Goal: Transaction & Acquisition: Purchase product/service

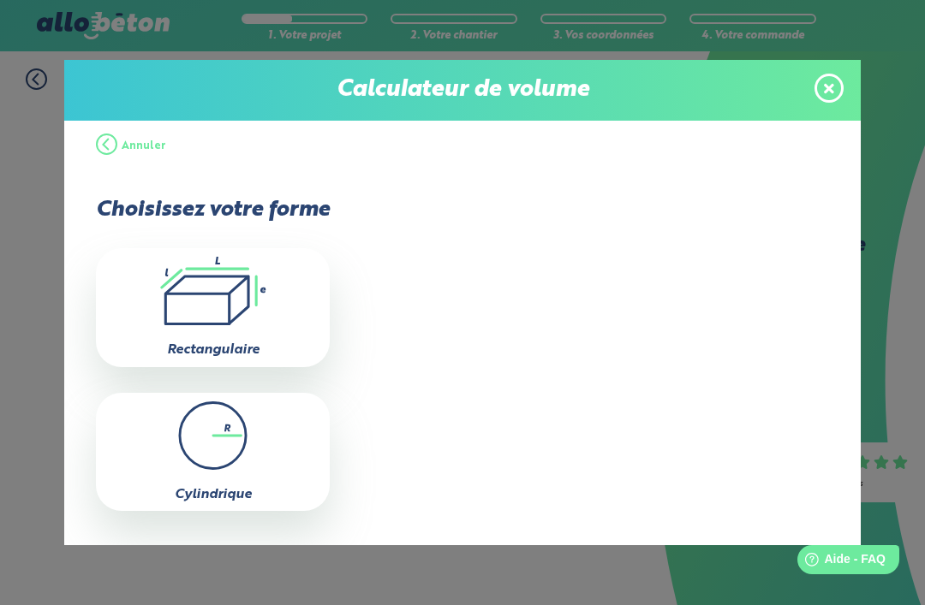
scroll to position [41, 0]
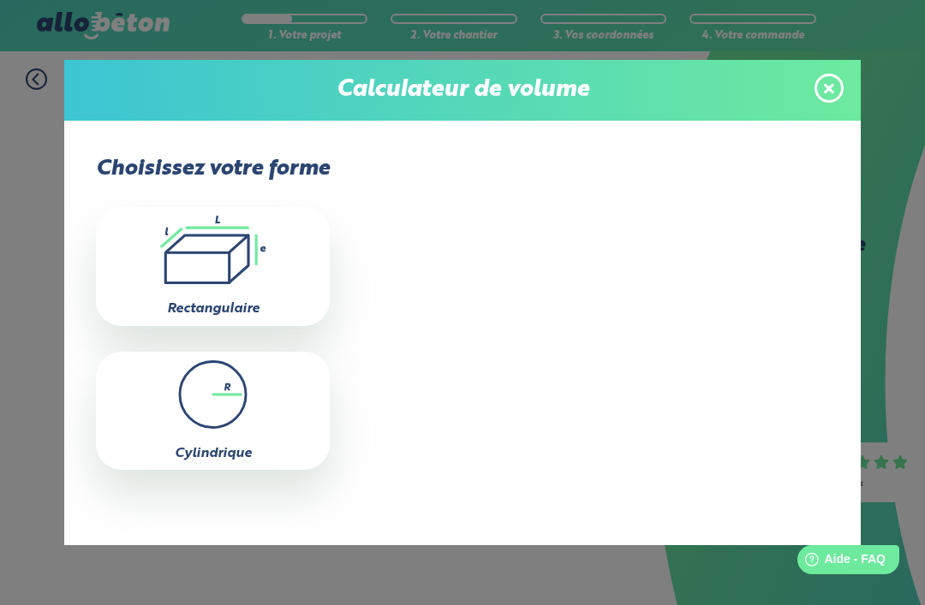
click at [258, 238] on icon ".icon-calc-rectanglea{fill:none;stroke-linecap:round;stroke-width:3px;stroke:#6…" at bounding box center [212, 250] width 217 height 69
type input "0"
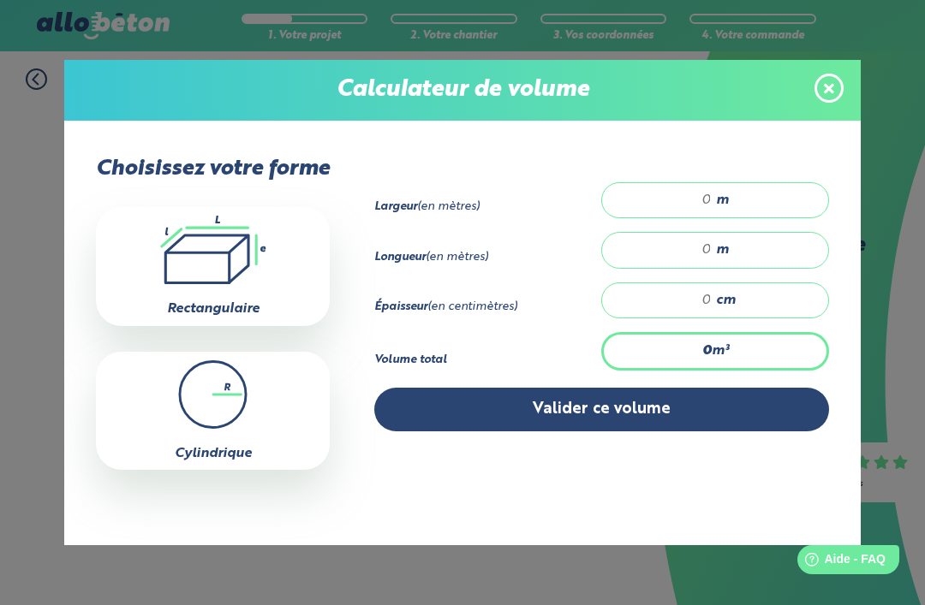
click at [248, 235] on icon at bounding box center [206, 258] width 83 height 47
click at [730, 195] on div "m" at bounding box center [715, 200] width 228 height 36
type input "9"
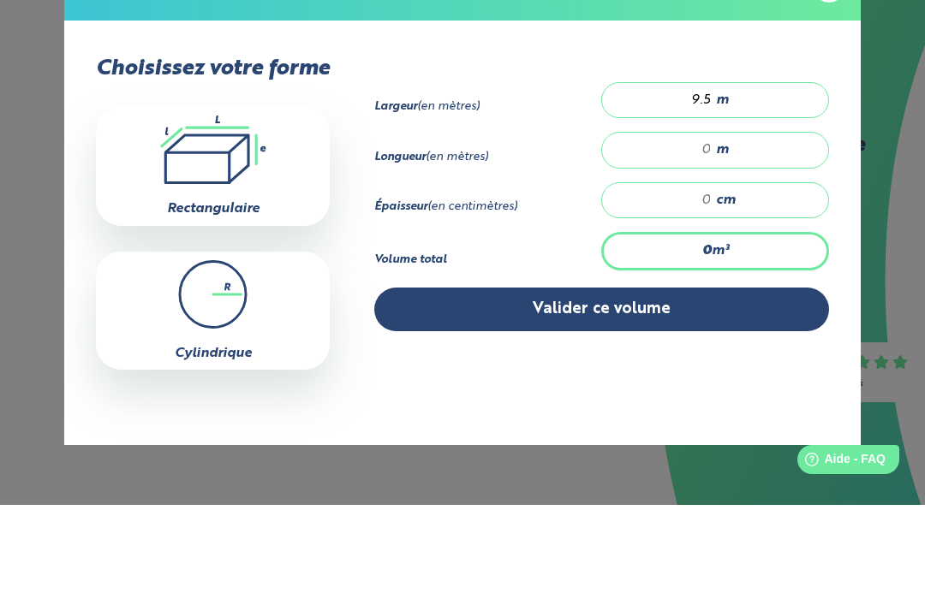
type input "9.5"
click at [747, 232] on div "m" at bounding box center [715, 250] width 228 height 36
type input "24"
click at [729, 283] on div "cm" at bounding box center [715, 301] width 228 height 36
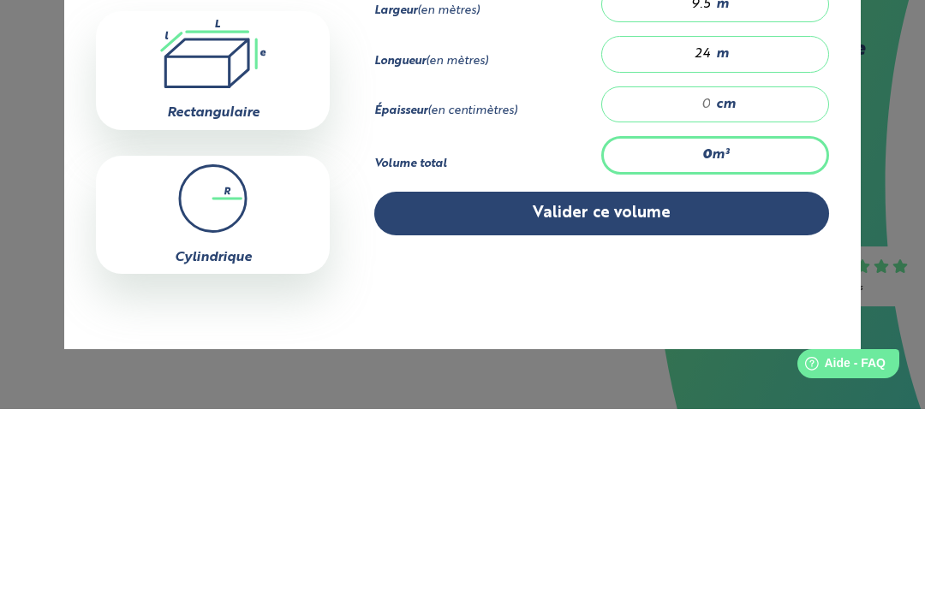
type input "2.28"
type input "1"
type input "27.36"
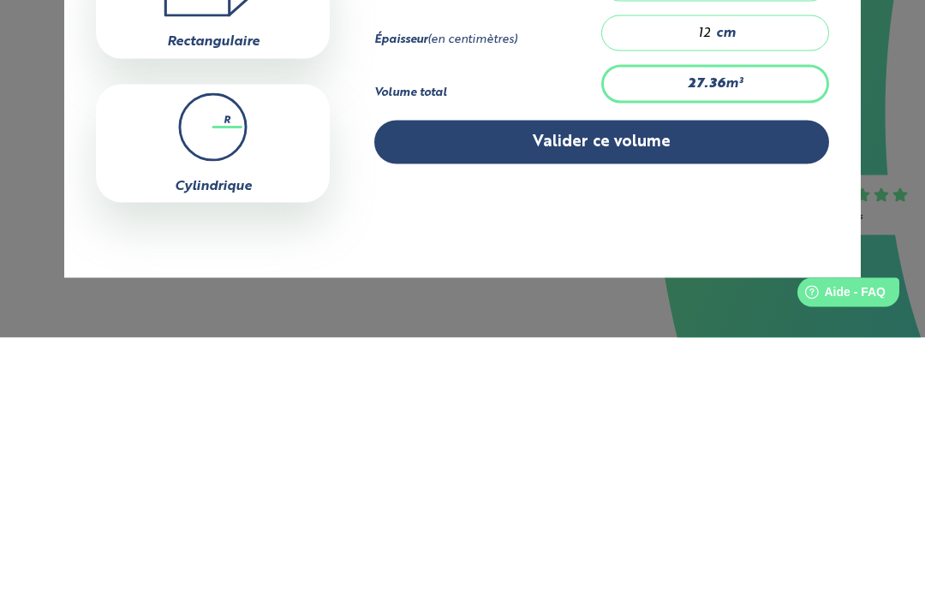
type input "12"
click at [675, 388] on button "Valider ce volume" at bounding box center [601, 410] width 455 height 44
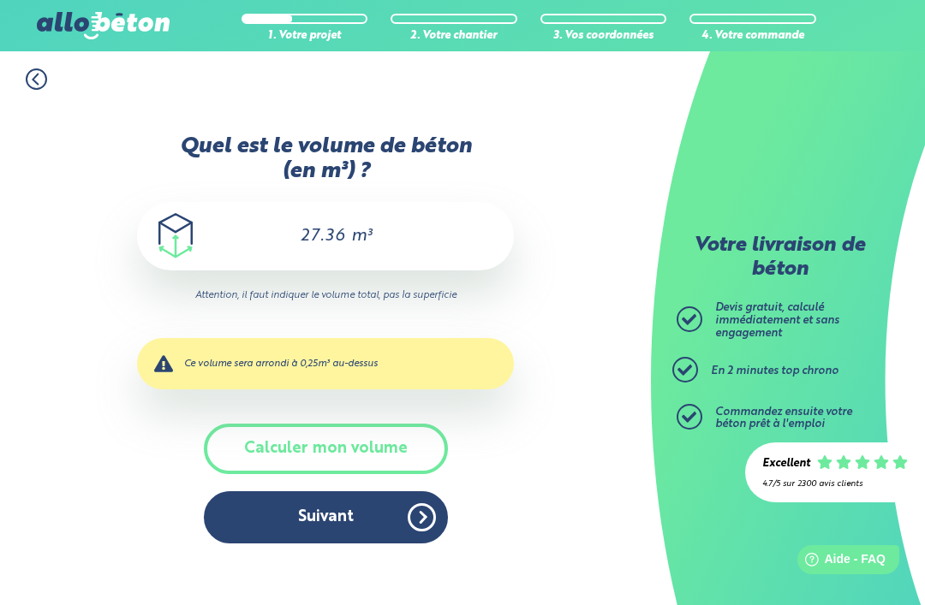
scroll to position [0, 0]
click at [313, 492] on button "Suivant" at bounding box center [326, 518] width 244 height 52
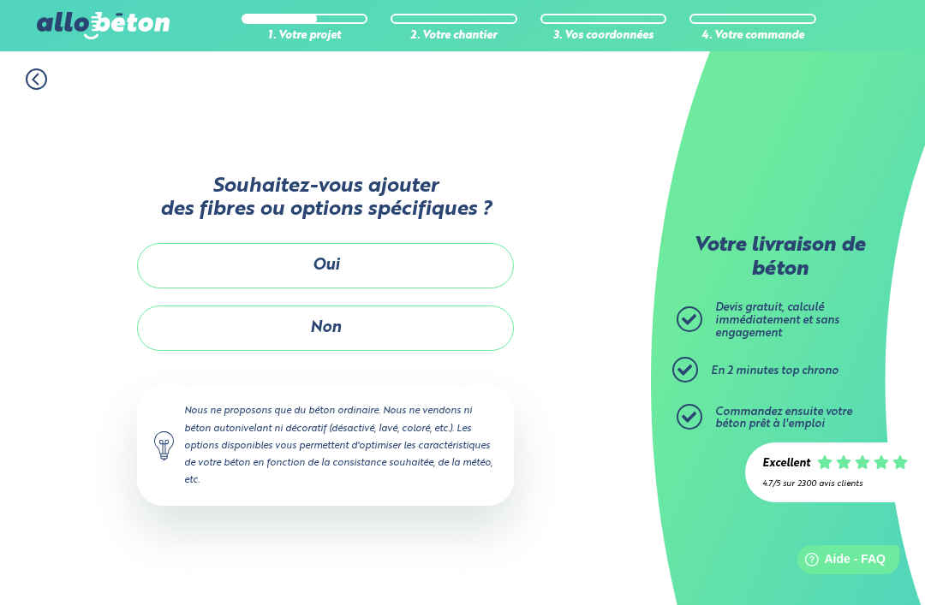
click at [334, 306] on button "Non" at bounding box center [325, 328] width 377 height 45
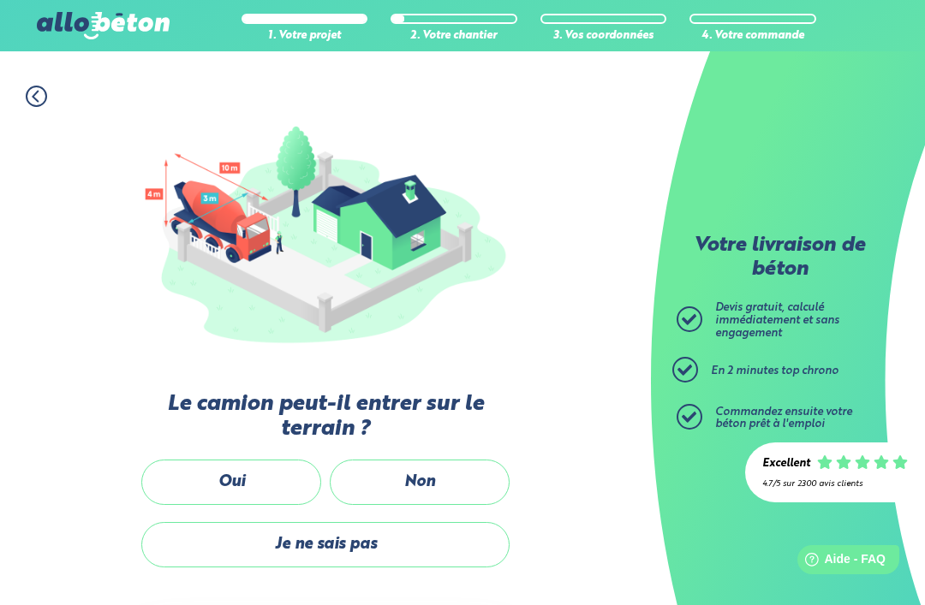
scroll to position [137, 0]
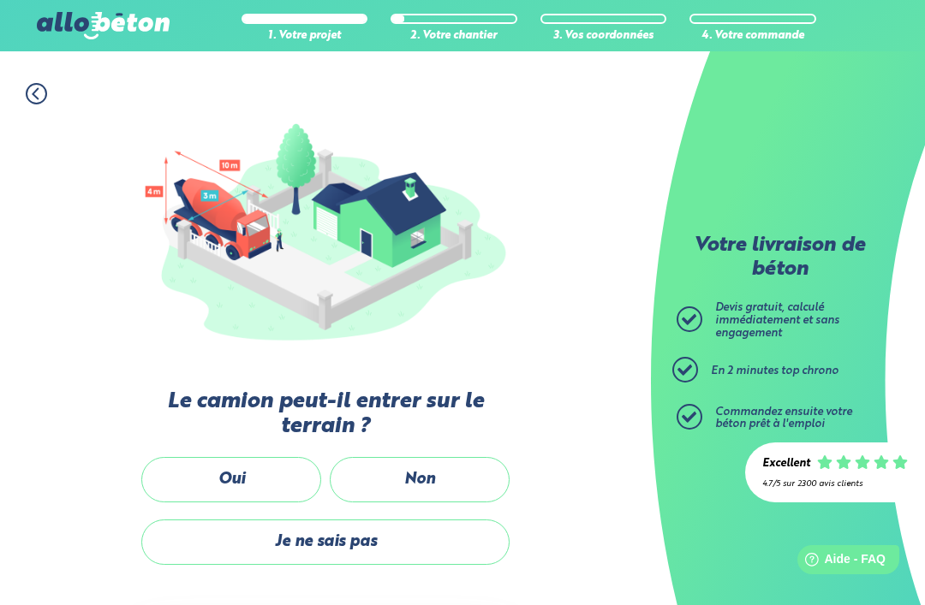
click at [235, 477] on label "Oui" at bounding box center [231, 479] width 180 height 45
click at [0, 0] on input "Oui" at bounding box center [0, 0] width 0 height 0
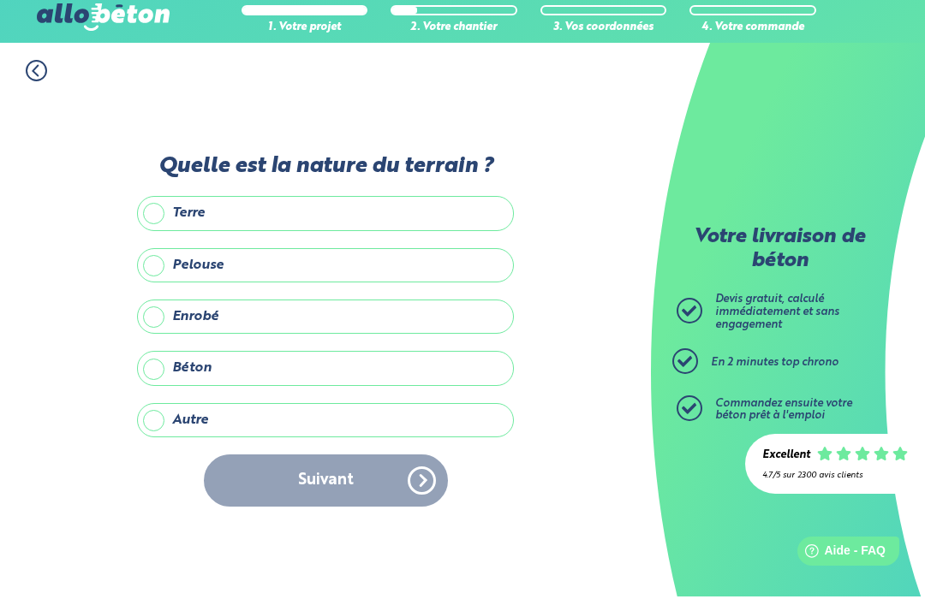
scroll to position [34, 0]
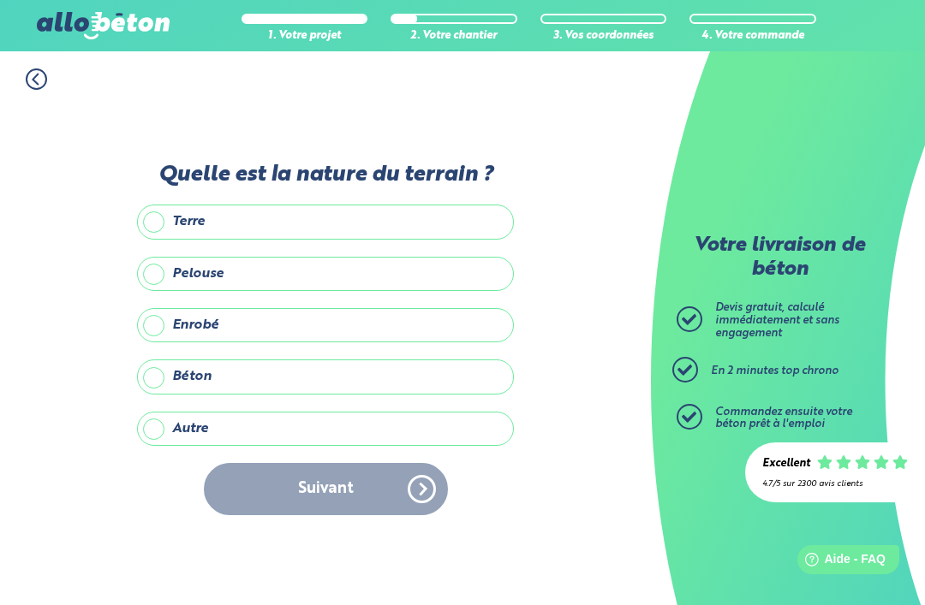
click at [265, 219] on label "Terre" at bounding box center [325, 222] width 377 height 34
click at [0, 0] on input "Terre" at bounding box center [0, 0] width 0 height 0
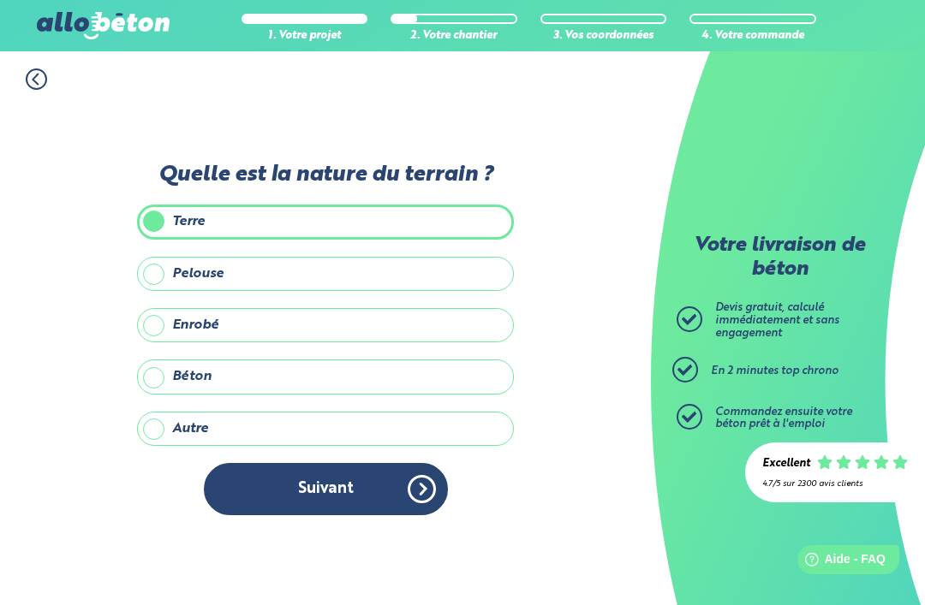
click at [289, 480] on button "Suivant" at bounding box center [326, 489] width 244 height 52
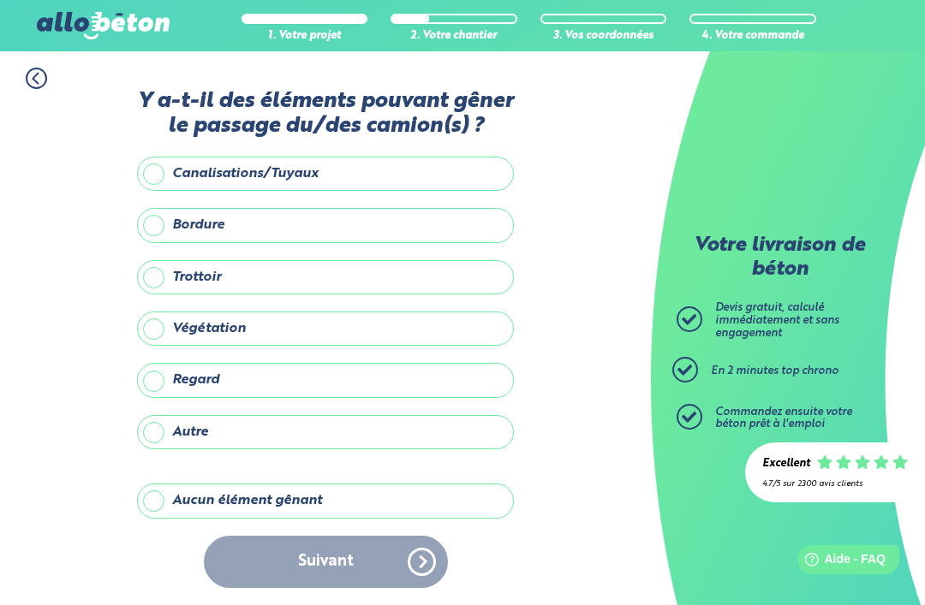
click at [183, 491] on label "Aucun élément gênant" at bounding box center [325, 501] width 377 height 34
click at [0, 0] on input "Aucun élément gênant" at bounding box center [0, 0] width 0 height 0
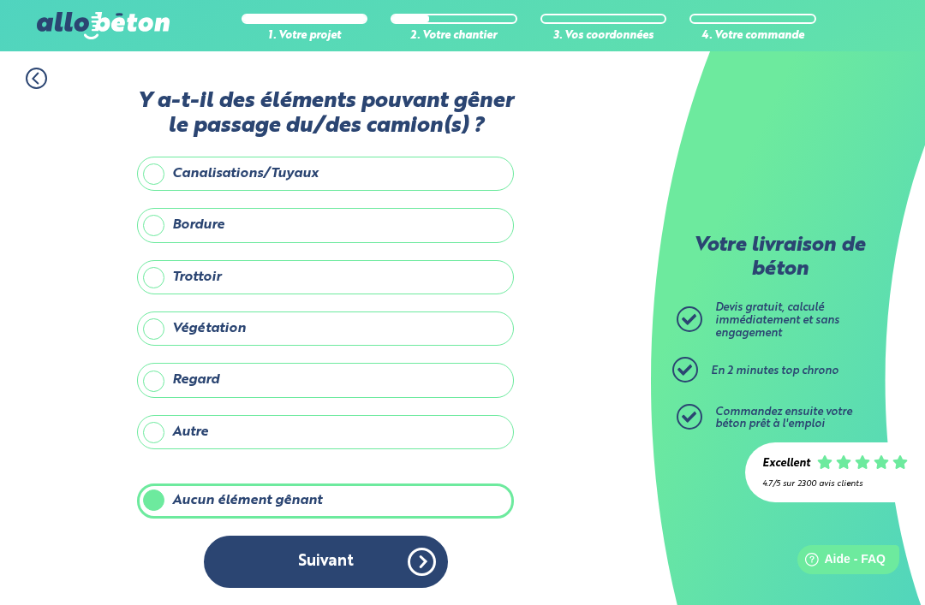
click at [286, 557] on button "Suivant" at bounding box center [326, 562] width 244 height 52
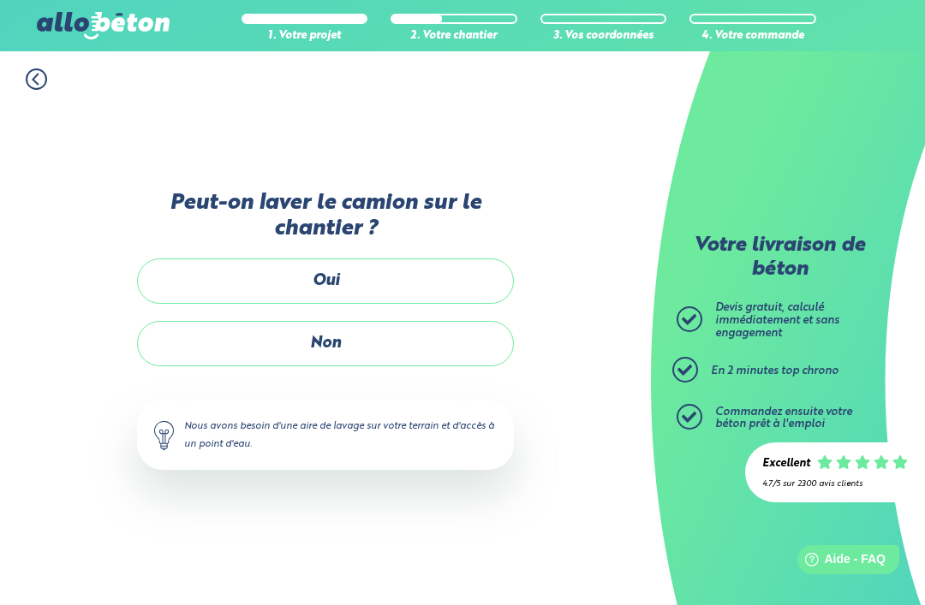
click at [406, 272] on label "Oui" at bounding box center [325, 281] width 377 height 45
click at [0, 0] on input "Oui" at bounding box center [0, 0] width 0 height 0
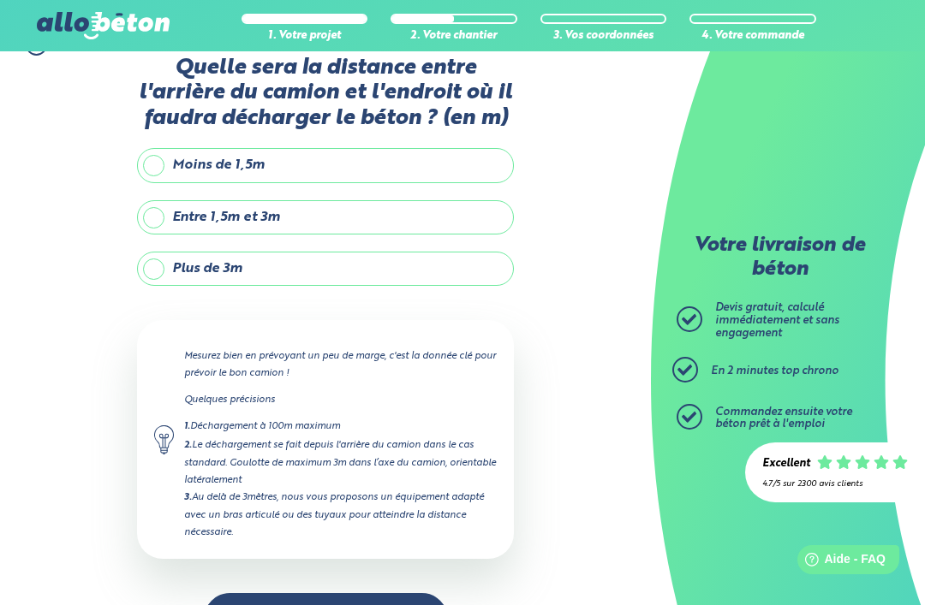
scroll to position [86, 0]
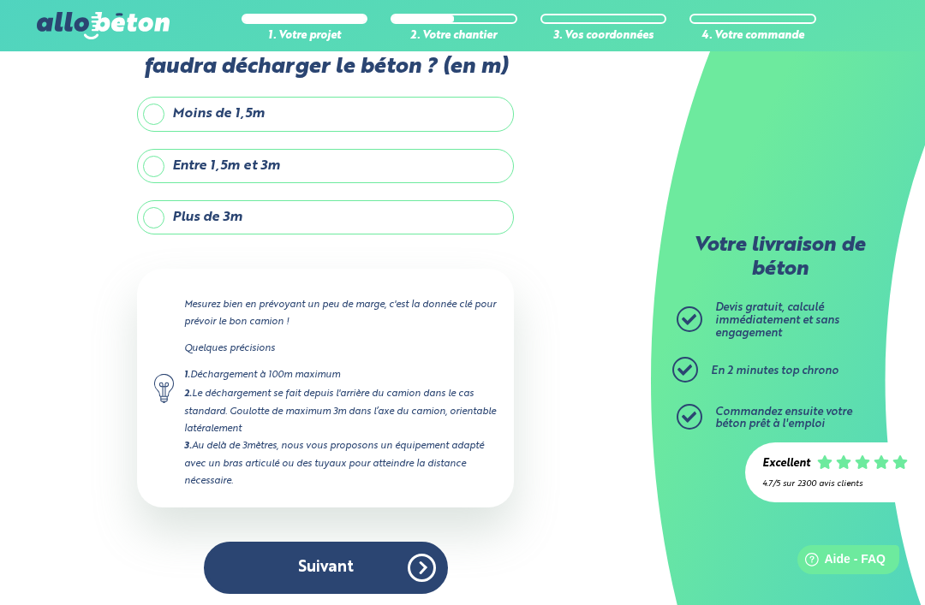
click at [265, 566] on button "Suivant" at bounding box center [326, 568] width 244 height 52
click at [290, 104] on label "Moins de 1,5m" at bounding box center [325, 114] width 377 height 34
click at [0, 0] on input "Moins de 1,5m" at bounding box center [0, 0] width 0 height 0
click at [298, 554] on button "Suivant" at bounding box center [326, 568] width 244 height 52
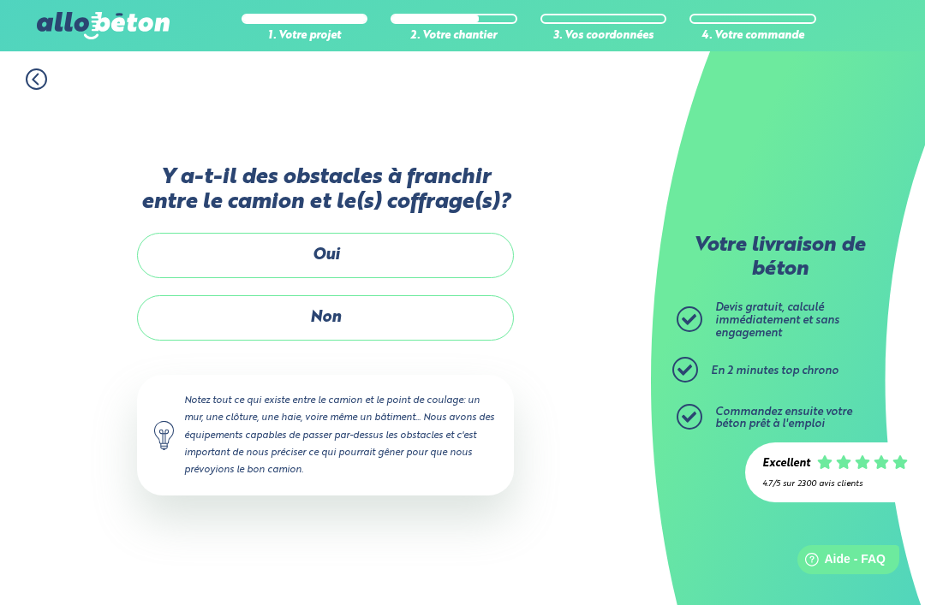
click at [420, 295] on label "Non" at bounding box center [325, 317] width 377 height 45
click at [0, 0] on input "Non" at bounding box center [0, 0] width 0 height 0
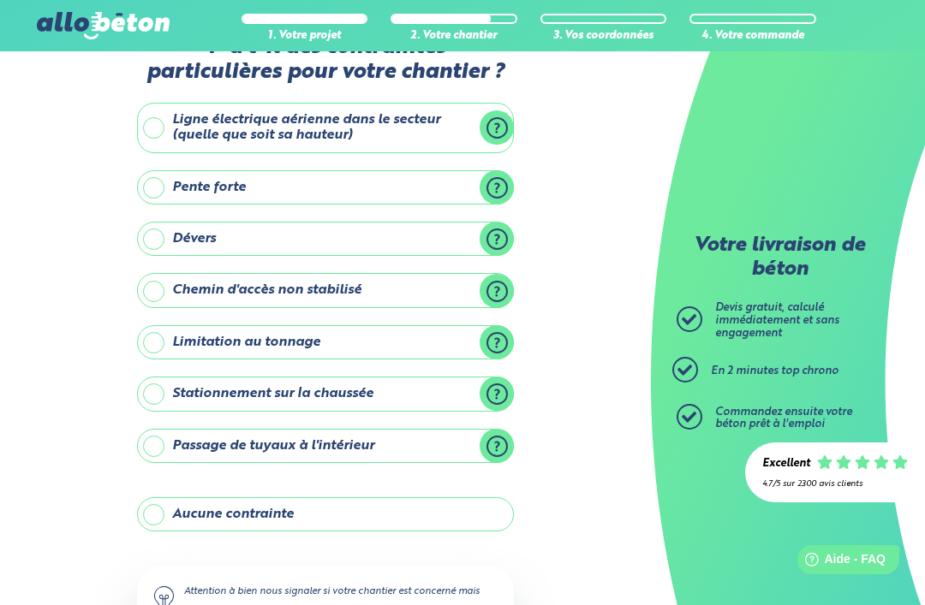
click at [411, 284] on label "Chemin d'accès non stabilisé" at bounding box center [325, 290] width 377 height 34
click at [0, 0] on input "Chemin d'accès non stabilisé" at bounding box center [0, 0] width 0 height 0
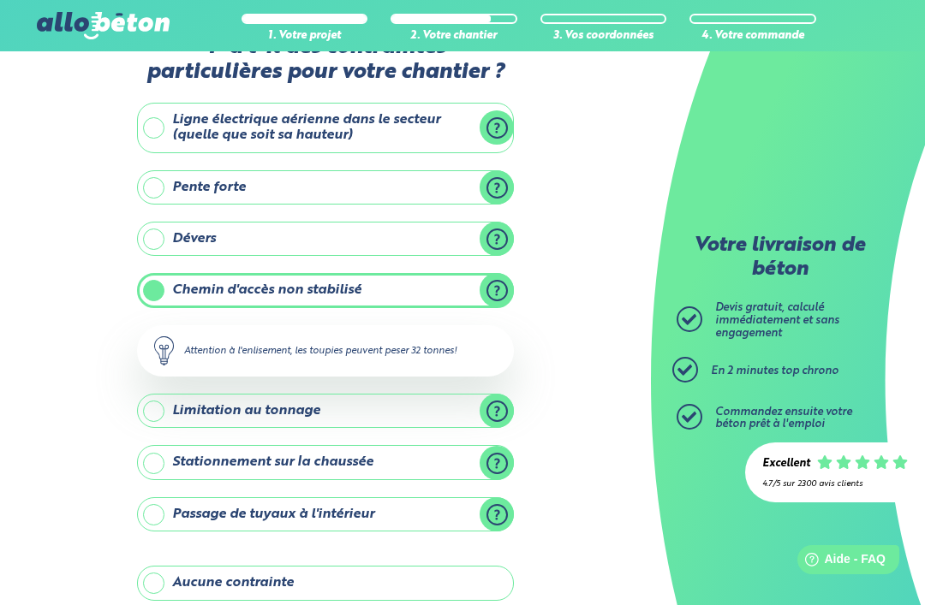
click at [456, 200] on label "Pente forte" at bounding box center [325, 187] width 377 height 34
click at [0, 0] on input "Pente forte" at bounding box center [0, 0] width 0 height 0
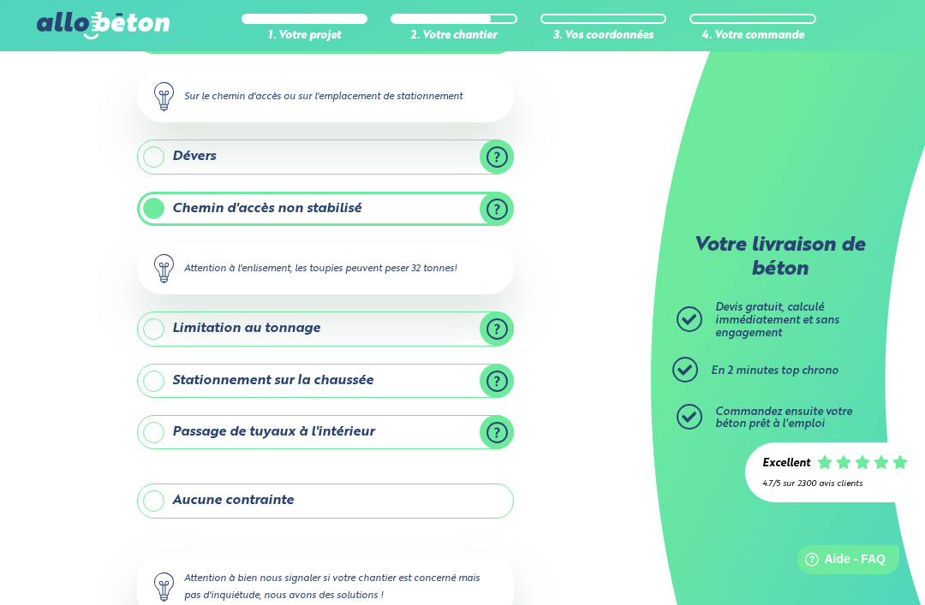
scroll to position [266, 0]
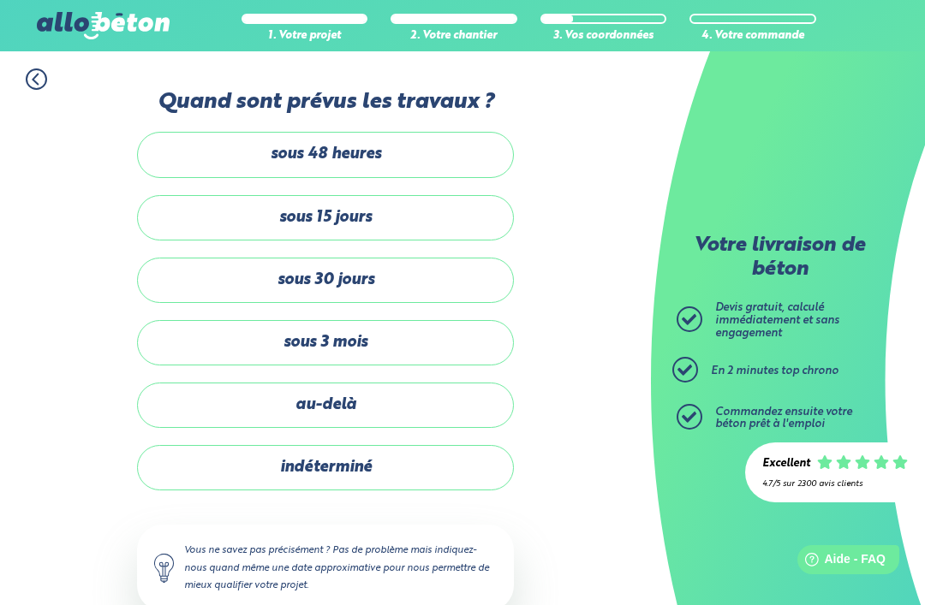
click at [397, 289] on label "sous 30 jours" at bounding box center [325, 280] width 377 height 45
click at [0, 0] on input "sous 30 jours" at bounding box center [0, 0] width 0 height 0
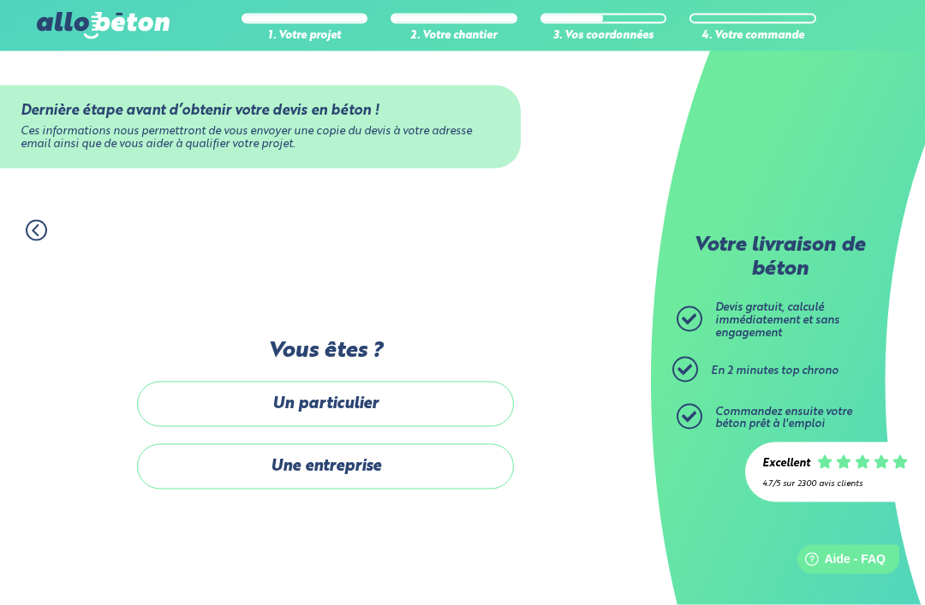
scroll to position [55, 0]
click at [381, 382] on label "Un particulier" at bounding box center [325, 404] width 377 height 45
click at [0, 0] on input "Un particulier" at bounding box center [0, 0] width 0 height 0
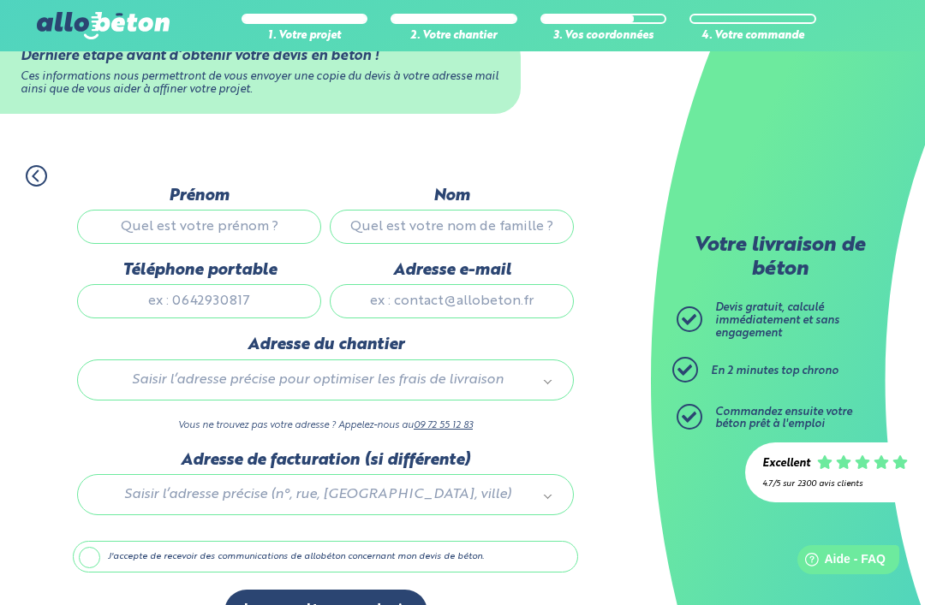
click at [255, 234] on input "Prénom" at bounding box center [199, 227] width 244 height 34
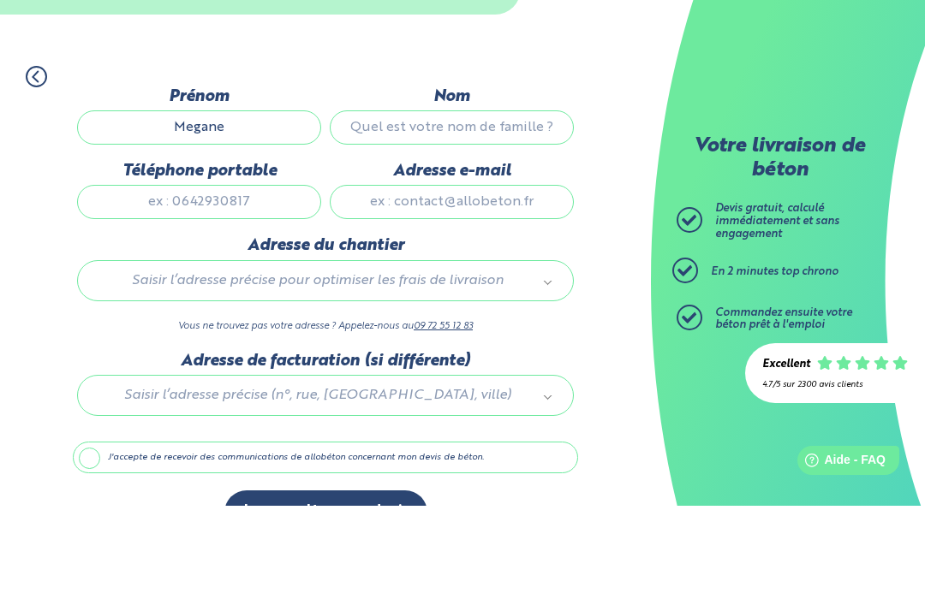
type input "Megane"
click at [441, 210] on input "Nom" at bounding box center [452, 227] width 244 height 34
type input "Lignot"
click at [204, 284] on input "Téléphone portable" at bounding box center [199, 301] width 244 height 34
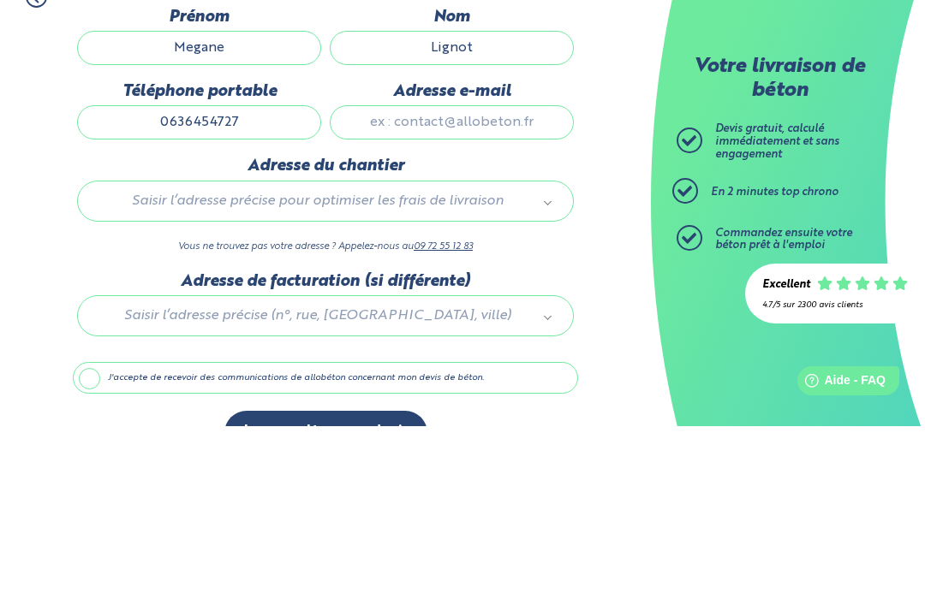
type input "0636454727"
click at [452, 284] on input "Adresse e-mail" at bounding box center [452, 301] width 244 height 34
click at [386, 284] on input "Lecurieduroi@gmail.com" at bounding box center [452, 301] width 244 height 34
type input "lecurieduroi@gmail.com"
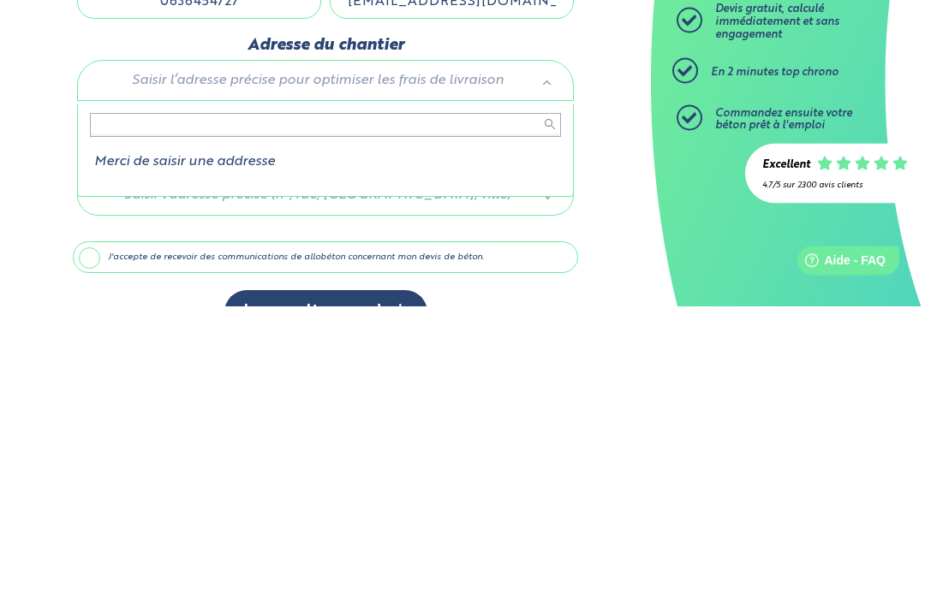
click at [379, 413] on input "text" at bounding box center [325, 425] width 471 height 24
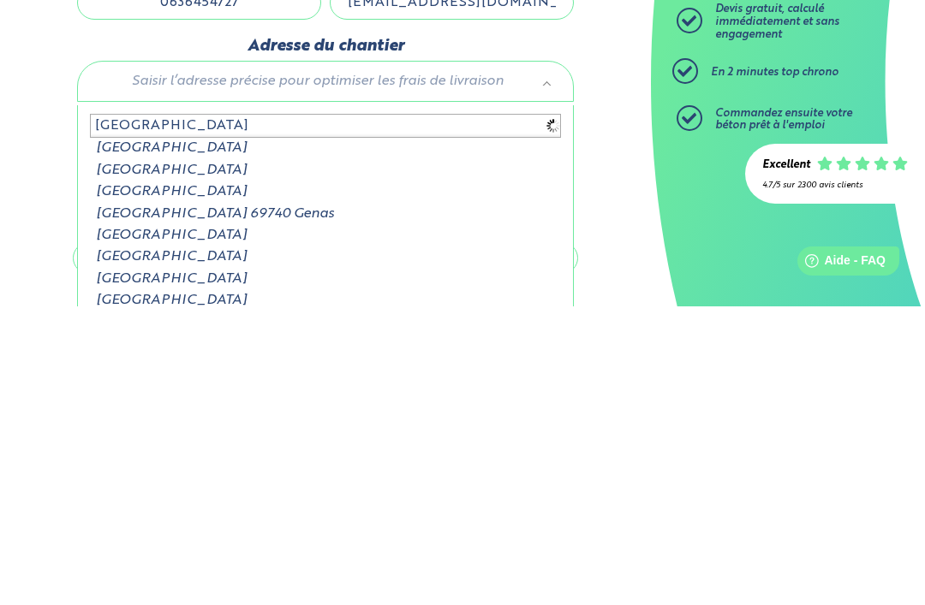
type input "rue du vieux chateau roncher"
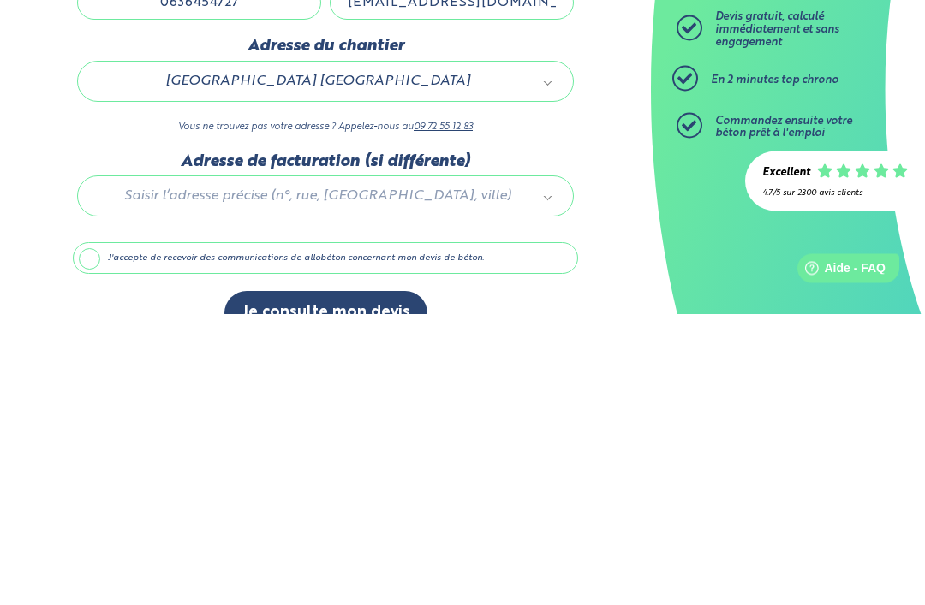
scroll to position [108, 0]
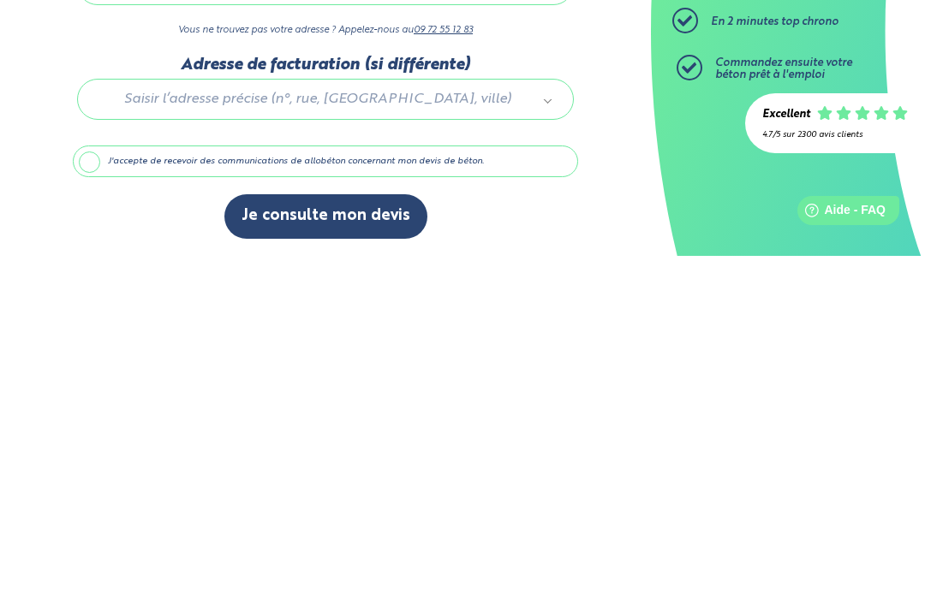
click at [91, 495] on label "J'accepte de recevoir des communications de allobéton concernant mon devis de b…" at bounding box center [325, 511] width 505 height 33
click at [0, 0] on input "J'accepte de recevoir des communications de allobéton concernant mon devis de b…" at bounding box center [0, 0] width 0 height 0
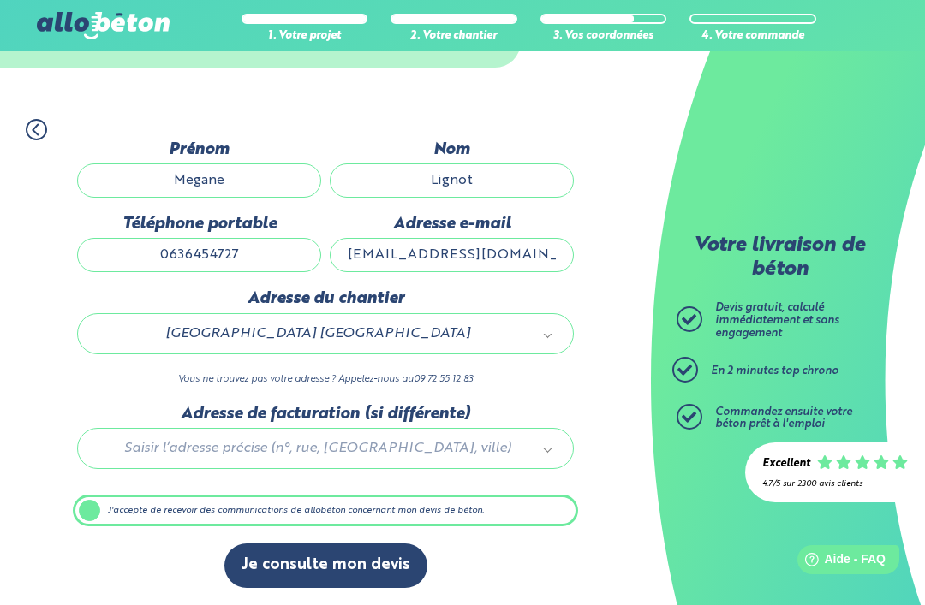
click at [308, 563] on button "Je consulte mon devis" at bounding box center [325, 566] width 203 height 44
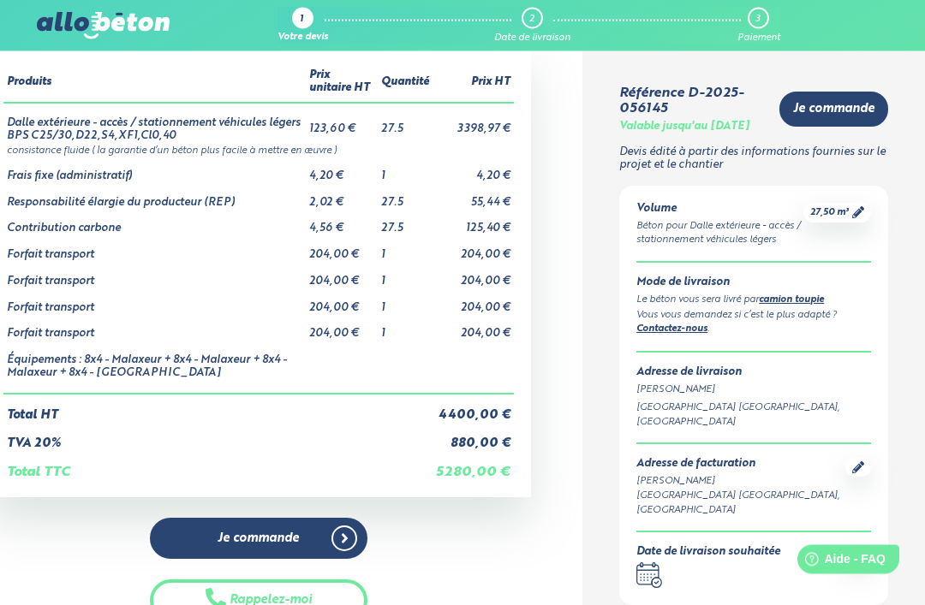
scroll to position [90, 0]
click at [853, 218] on icon at bounding box center [858, 212] width 12 height 12
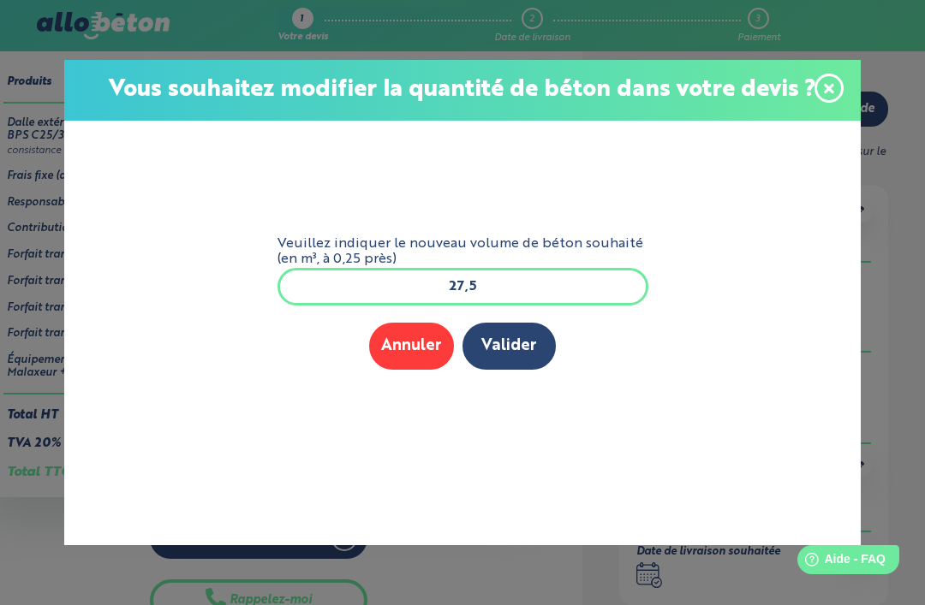
click at [509, 306] on input "27,5" at bounding box center [462, 287] width 371 height 38
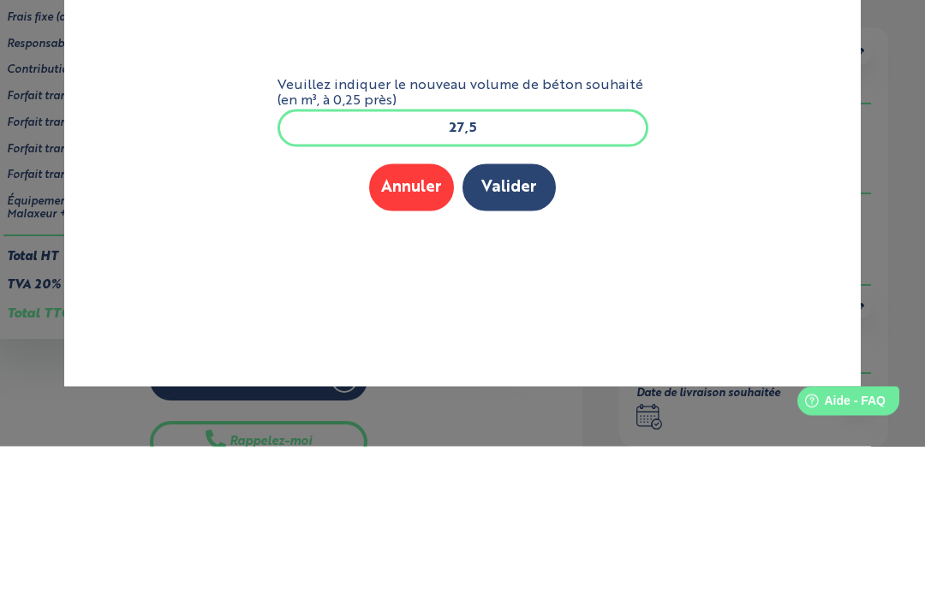
click at [511, 268] on input "27,5" at bounding box center [462, 287] width 371 height 38
click at [502, 268] on input "27,5" at bounding box center [462, 287] width 371 height 38
click at [505, 268] on input "27,5" at bounding box center [462, 287] width 371 height 38
click at [901, 239] on div "Vous souhaitez modifier la quantité de béton dans votre devis ? Veuillez indiqu…" at bounding box center [462, 302] width 925 height 605
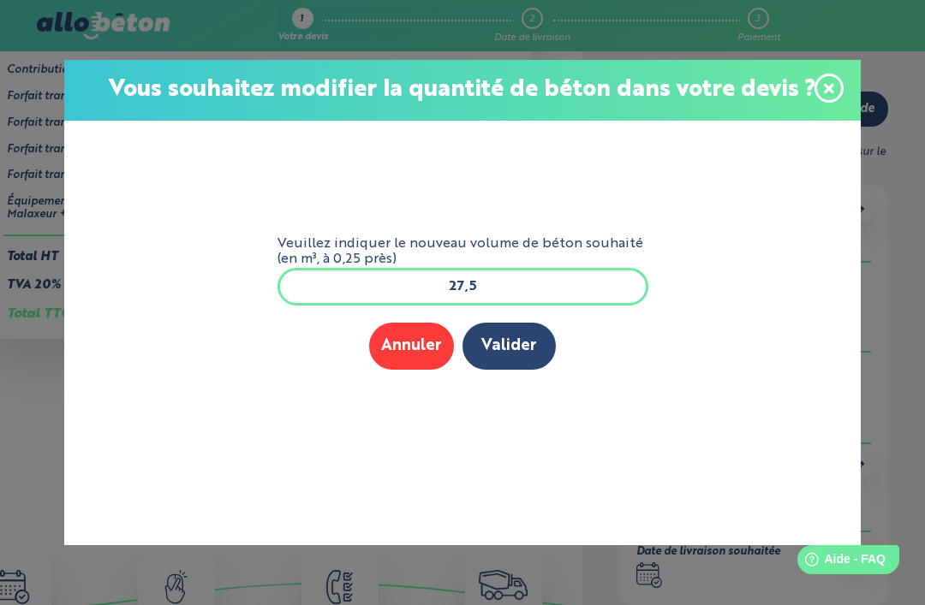
click at [827, 85] on icon at bounding box center [829, 88] width 10 height 10
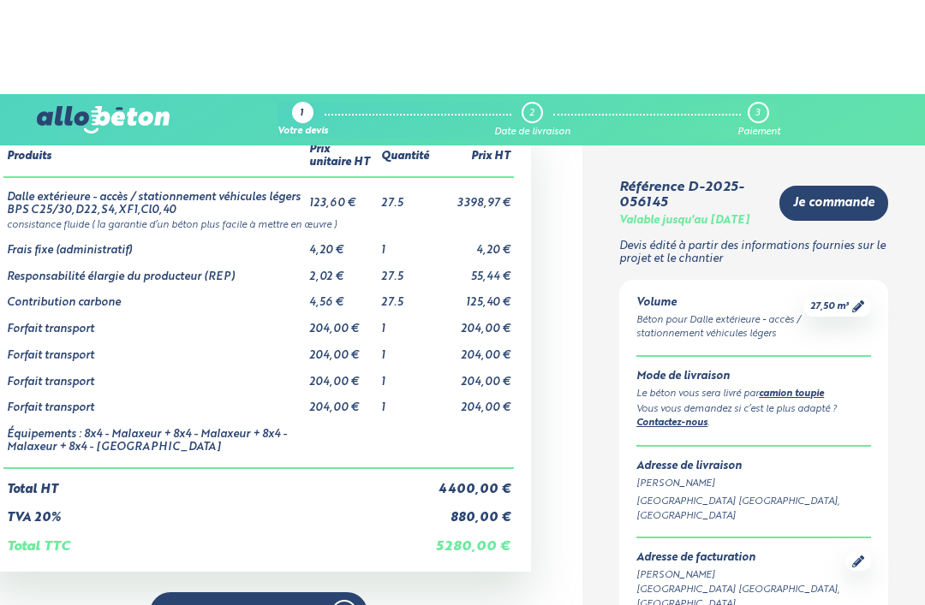
scroll to position [0, 0]
